Goal: Transaction & Acquisition: Download file/media

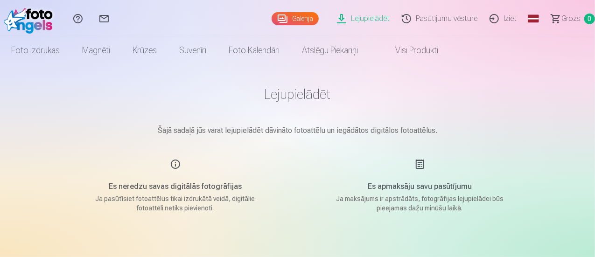
click at [22, 18] on img at bounding box center [31, 19] width 54 height 30
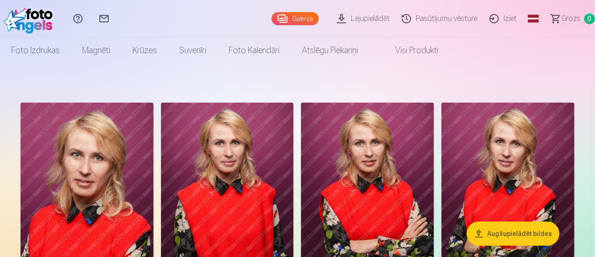
click at [272, 19] on link "Galerija" at bounding box center [295, 18] width 47 height 13
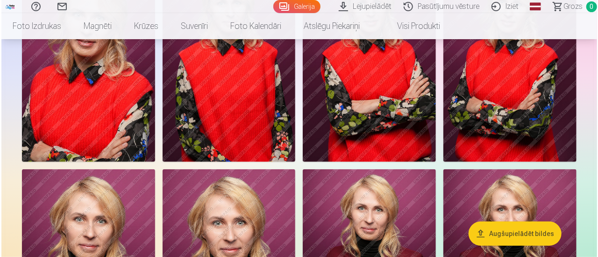
scroll to position [280, 0]
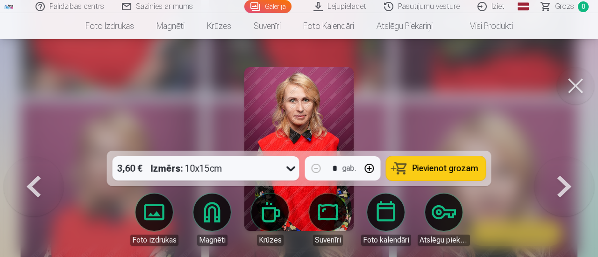
click at [264, 9] on link "Galerija" at bounding box center [267, 6] width 47 height 13
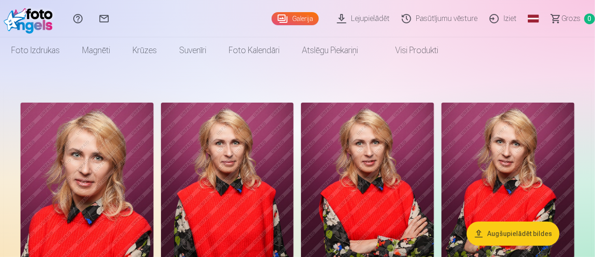
click at [332, 17] on link "Lejupielādēt" at bounding box center [364, 18] width 65 height 37
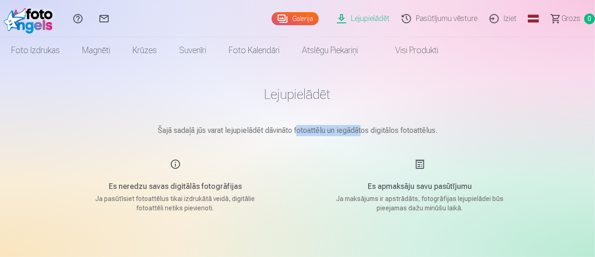
drag, startPoint x: 297, startPoint y: 127, endPoint x: 363, endPoint y: 136, distance: 66.4
click at [363, 136] on main "Lejupielādēt Šajā sadaļā jūs varat lejupielādēt dāvināto fotoattēlu un iegādāto…" at bounding box center [297, 189] width 467 height 250
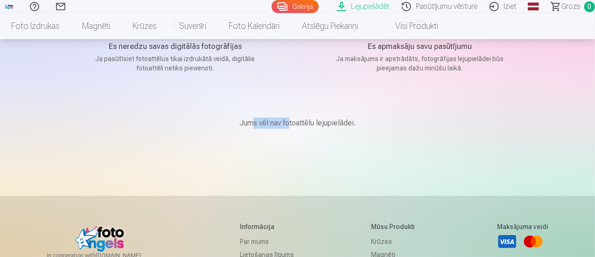
drag, startPoint x: 255, startPoint y: 127, endPoint x: 291, endPoint y: 127, distance: 36.0
click at [291, 127] on p "Jums vēl nav fotoattēlu lejupielādei." at bounding box center [298, 123] width 116 height 11
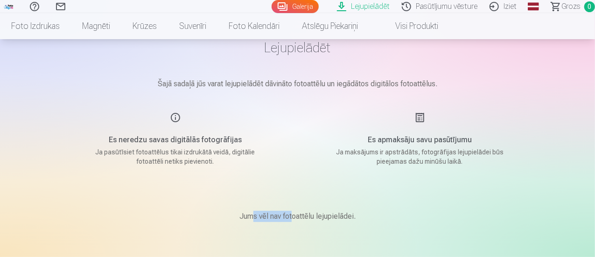
scroll to position [0, 0]
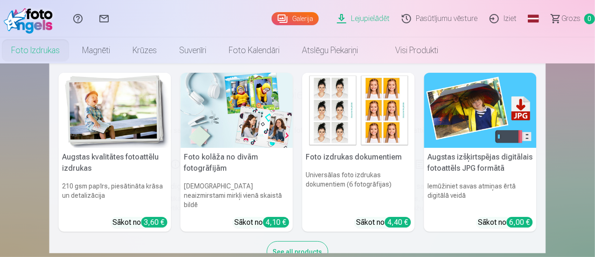
click at [71, 56] on link "Foto izdrukas" at bounding box center [35, 50] width 71 height 26
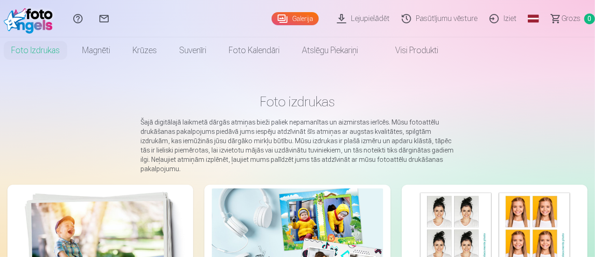
click at [272, 16] on link "Galerija" at bounding box center [295, 18] width 47 height 13
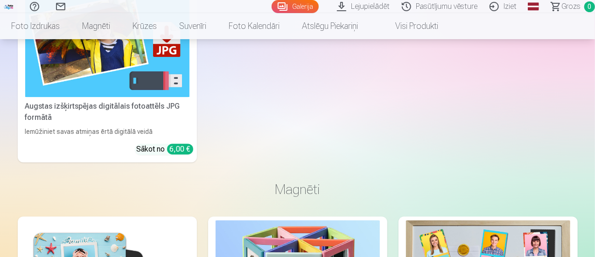
scroll to position [1167, 0]
